Goal: Book appointment/travel/reservation

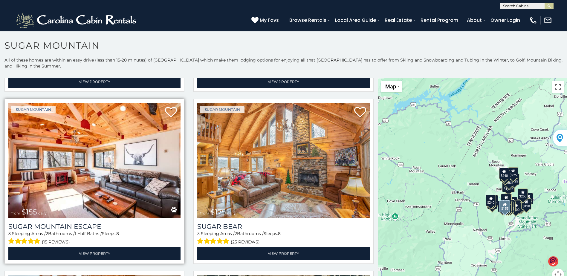
scroll to position [867, 0]
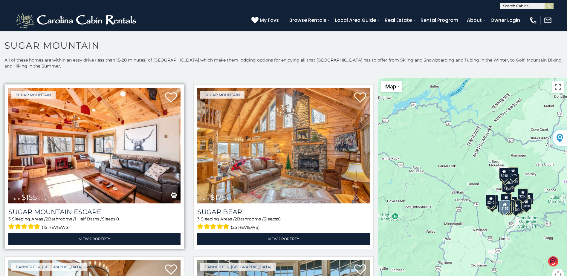
click at [74, 127] on img at bounding box center [94, 145] width 172 height 115
click at [75, 128] on img at bounding box center [94, 145] width 172 height 115
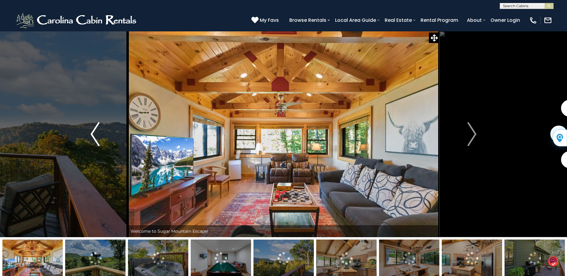
click at [96, 130] on img "Previous" at bounding box center [95, 134] width 9 height 24
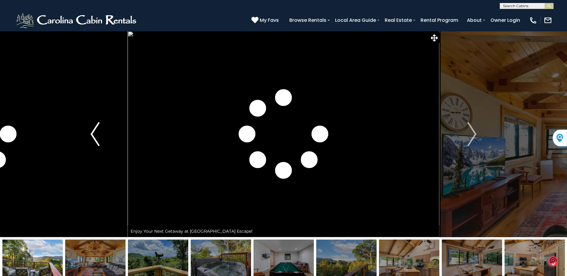
click at [93, 130] on img "Previous" at bounding box center [95, 134] width 9 height 24
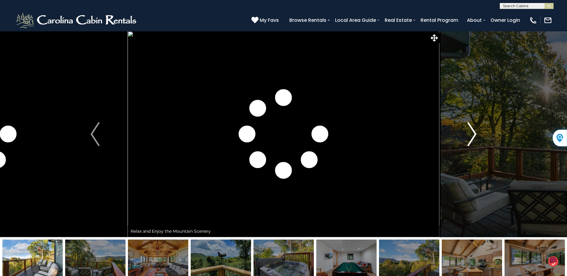
click at [475, 129] on img "Next" at bounding box center [472, 134] width 9 height 24
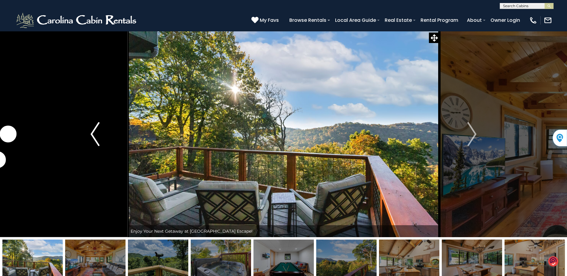
click at [96, 131] on img "Previous" at bounding box center [95, 134] width 9 height 24
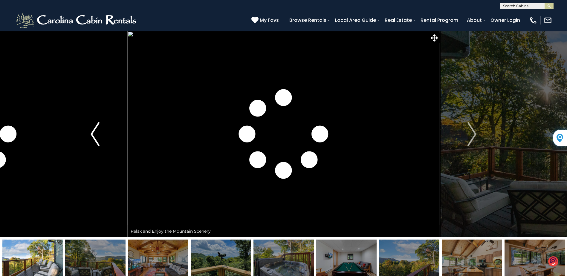
click at [96, 134] on img "Previous" at bounding box center [95, 134] width 9 height 24
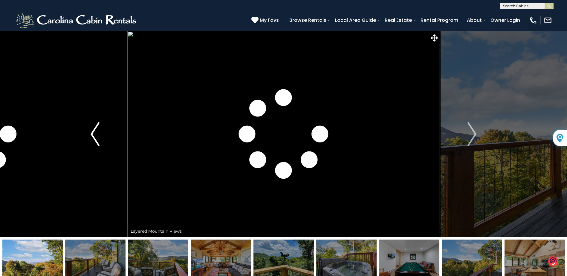
click at [97, 134] on img "Previous" at bounding box center [95, 134] width 9 height 24
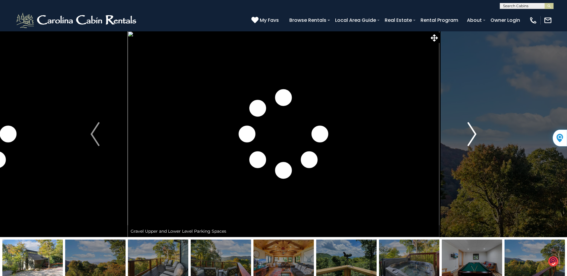
click at [472, 129] on img "Next" at bounding box center [472, 134] width 9 height 24
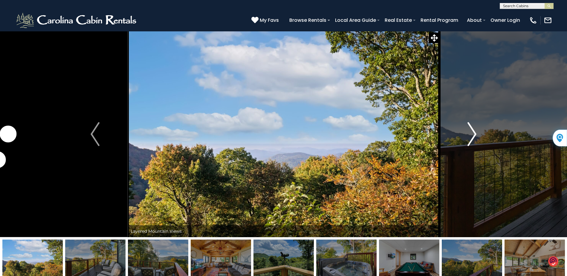
click at [472, 130] on img "Next" at bounding box center [472, 134] width 9 height 24
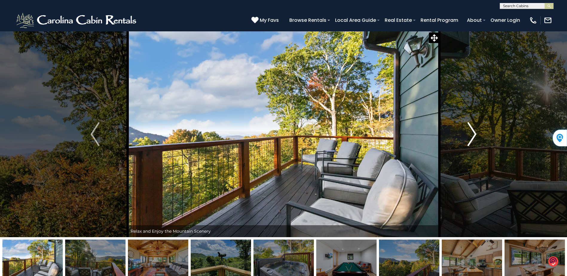
click at [472, 130] on img "Next" at bounding box center [472, 134] width 9 height 24
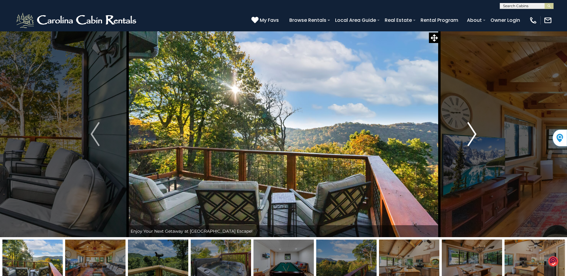
click at [472, 130] on img "Next" at bounding box center [472, 134] width 9 height 24
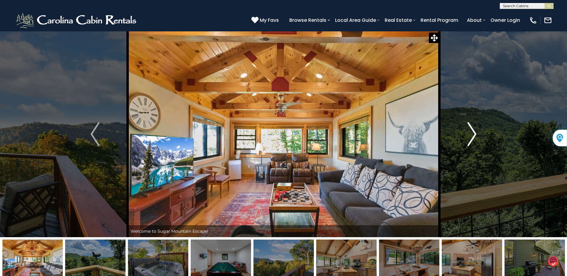
click at [472, 130] on img "Next" at bounding box center [472, 134] width 9 height 24
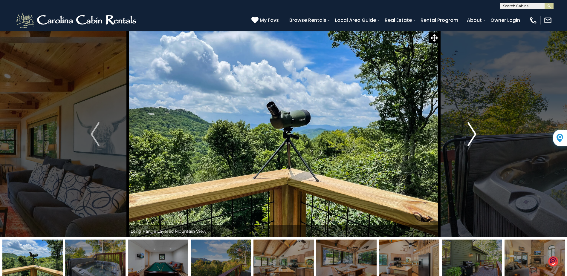
click at [472, 130] on img "Next" at bounding box center [472, 134] width 9 height 24
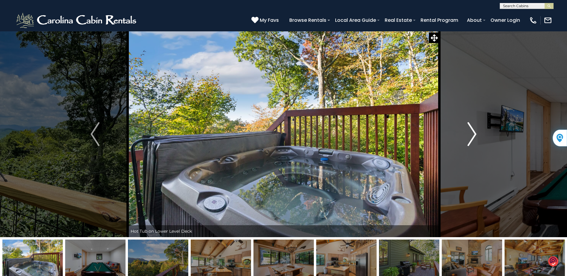
click at [472, 130] on img "Next" at bounding box center [472, 134] width 9 height 24
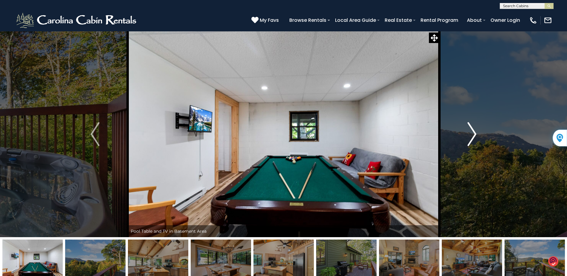
click at [472, 130] on img "Next" at bounding box center [472, 134] width 9 height 24
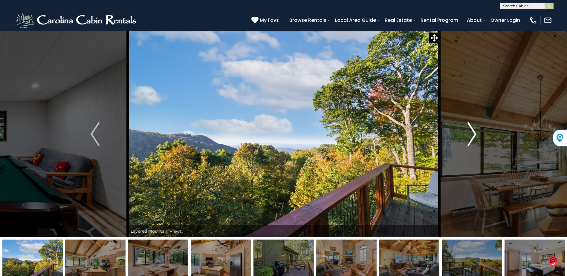
click at [472, 130] on img "Next" at bounding box center [472, 134] width 9 height 24
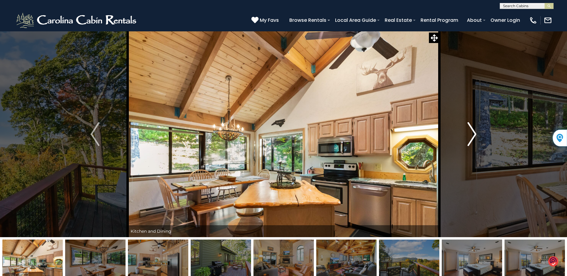
click at [472, 130] on img "Next" at bounding box center [472, 134] width 9 height 24
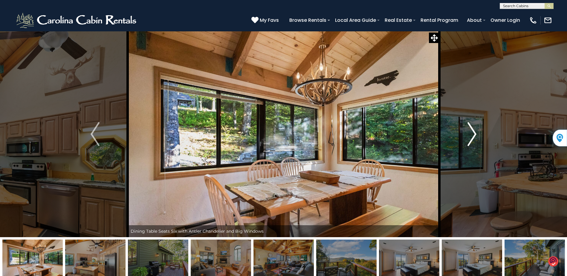
click at [472, 130] on img "Next" at bounding box center [472, 134] width 9 height 24
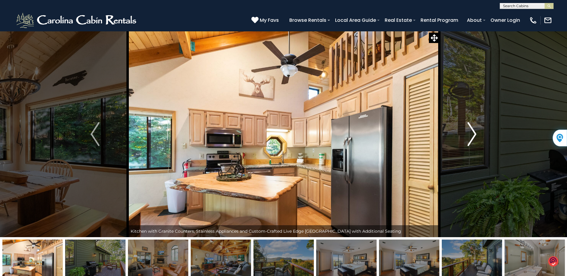
click at [472, 130] on img "Next" at bounding box center [472, 134] width 9 height 24
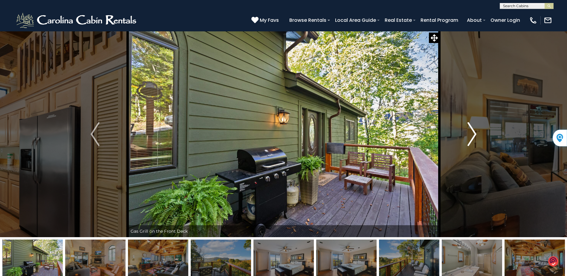
click at [472, 133] on img "Next" at bounding box center [472, 134] width 9 height 24
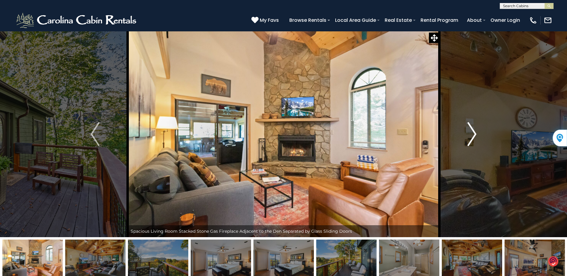
click at [471, 133] on img "Next" at bounding box center [472, 134] width 9 height 24
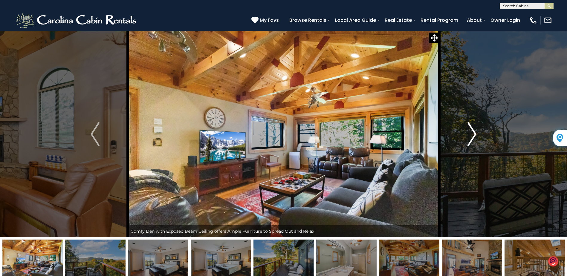
click at [471, 133] on img "Next" at bounding box center [472, 134] width 9 height 24
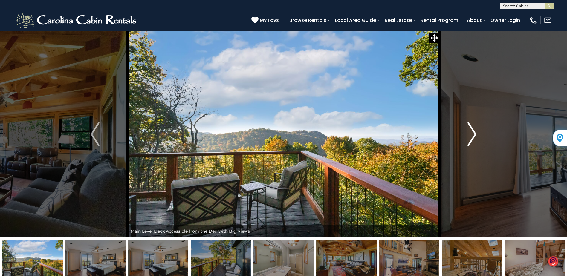
click at [471, 133] on img "Next" at bounding box center [472, 134] width 9 height 24
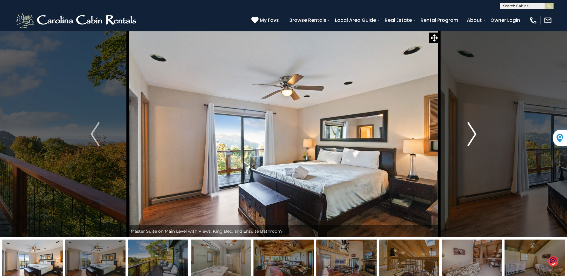
click at [470, 133] on img "Next" at bounding box center [472, 134] width 9 height 24
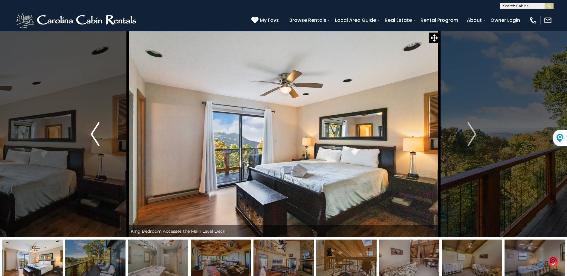
click at [95, 127] on img "Previous" at bounding box center [95, 134] width 9 height 24
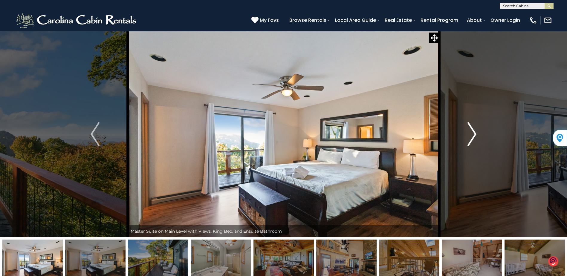
click at [471, 127] on img "Next" at bounding box center [472, 134] width 9 height 24
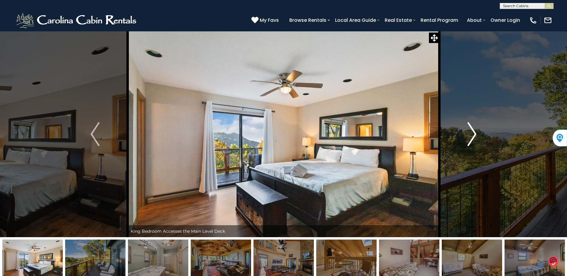
click at [470, 128] on img "Next" at bounding box center [472, 134] width 9 height 24
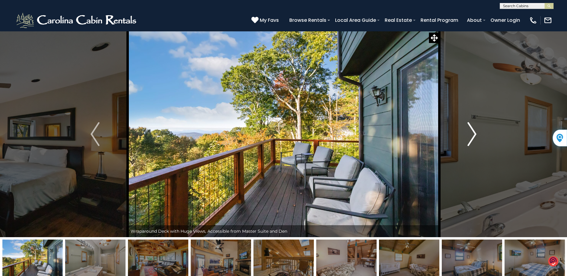
click at [467, 128] on button "Next" at bounding box center [472, 134] width 65 height 206
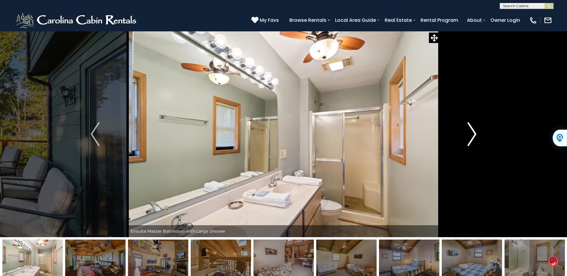
click at [465, 127] on button "Next" at bounding box center [472, 134] width 65 height 206
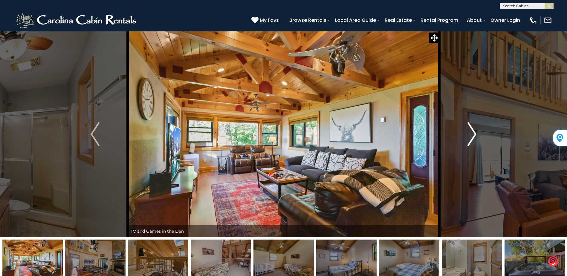
click at [465, 127] on button "Next" at bounding box center [472, 134] width 65 height 206
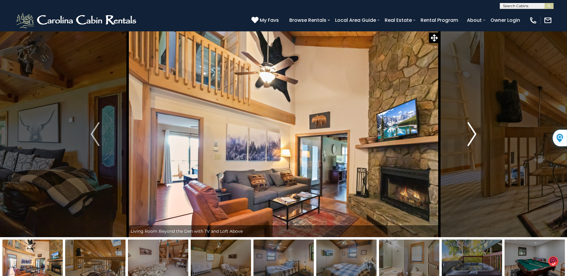
click at [464, 127] on button "Next" at bounding box center [472, 134] width 65 height 206
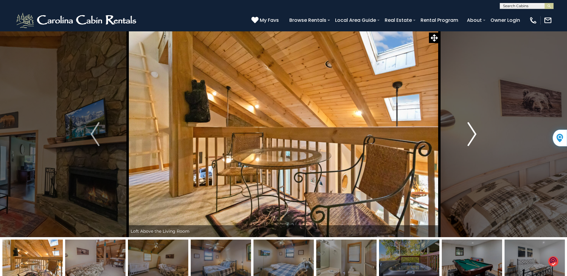
click at [464, 127] on button "Next" at bounding box center [472, 134] width 65 height 206
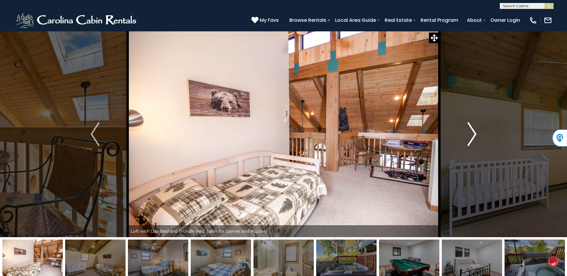
click at [464, 127] on button "Next" at bounding box center [472, 134] width 65 height 206
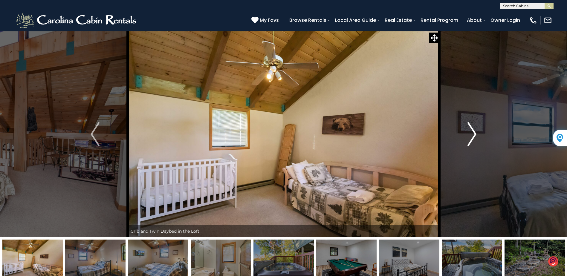
click at [464, 126] on button "Next" at bounding box center [472, 134] width 65 height 206
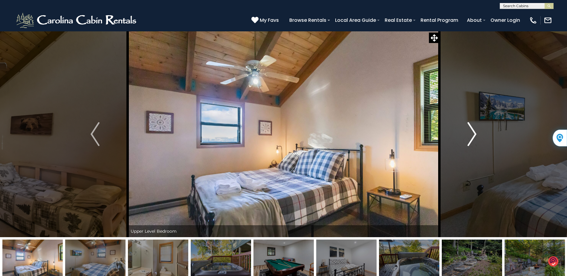
click at [464, 125] on button "Next" at bounding box center [472, 134] width 65 height 206
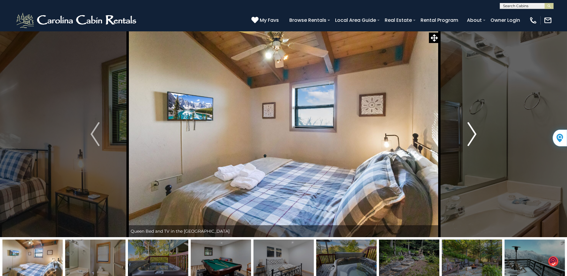
click at [464, 125] on button "Next" at bounding box center [472, 134] width 65 height 206
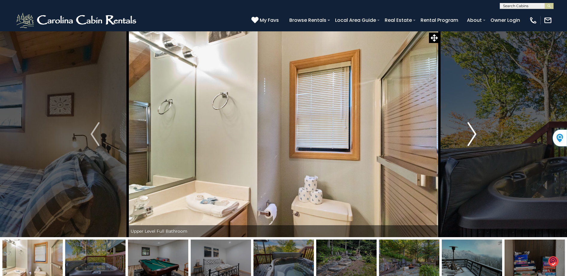
click at [464, 125] on button "Next" at bounding box center [472, 134] width 65 height 206
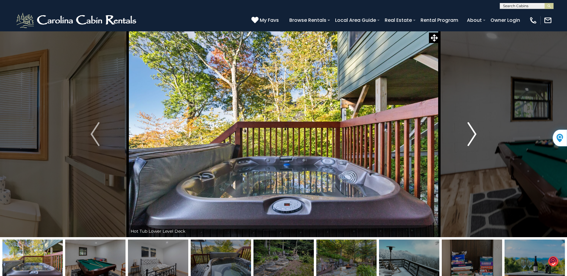
click at [464, 125] on button "Next" at bounding box center [472, 134] width 65 height 206
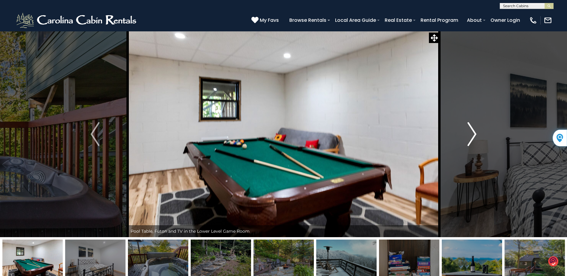
click at [464, 125] on button "Next" at bounding box center [472, 134] width 65 height 206
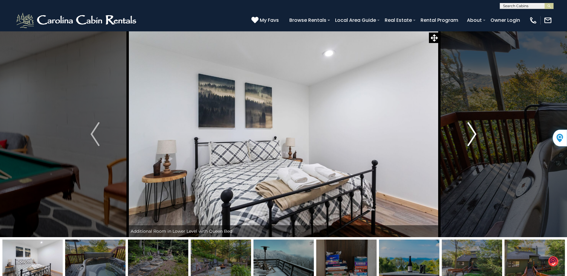
click at [464, 125] on button "Next" at bounding box center [472, 134] width 65 height 206
